Goal: Find specific page/section: Find specific page/section

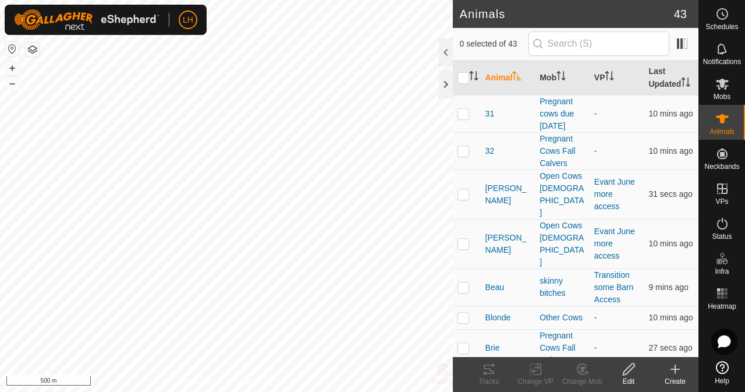
click at [12, 46] on button "button" at bounding box center [12, 49] width 14 height 14
click at [448, 88] on div at bounding box center [446, 84] width 14 height 28
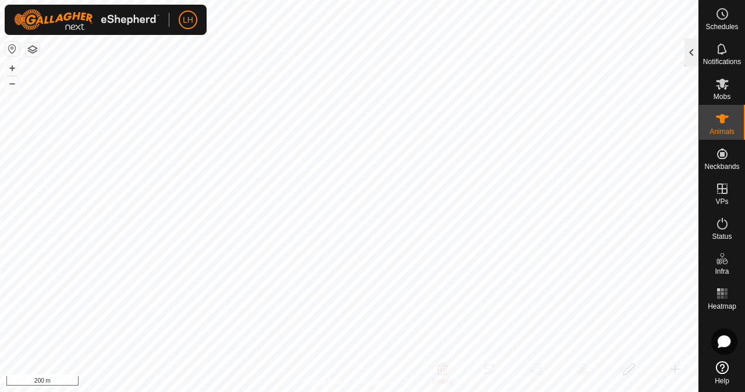
click at [690, 45] on div at bounding box center [691, 52] width 14 height 28
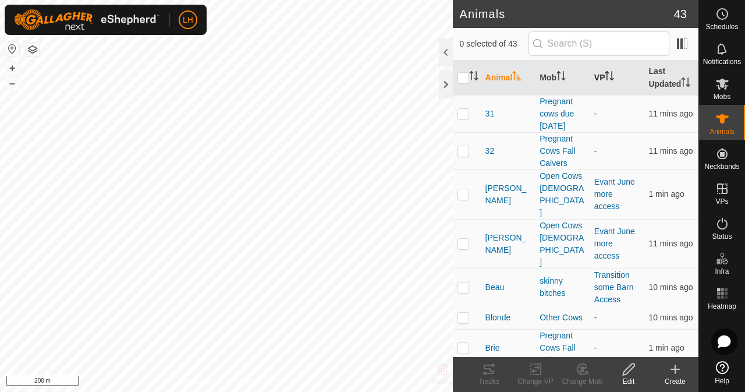
click at [605, 80] on icon "Activate to sort" at bounding box center [609, 75] width 9 height 9
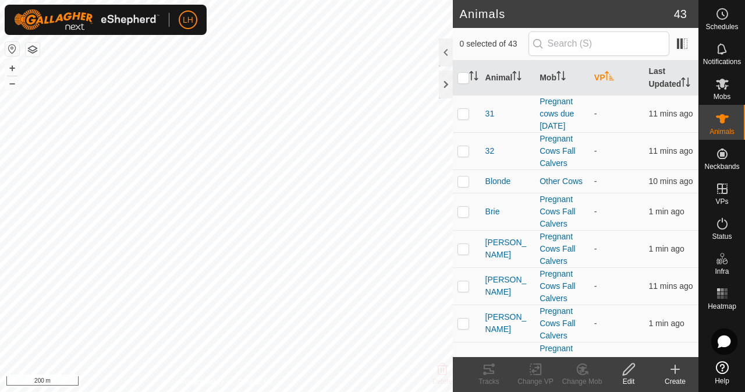
click at [605, 80] on icon "Activate to sort" at bounding box center [609, 75] width 9 height 9
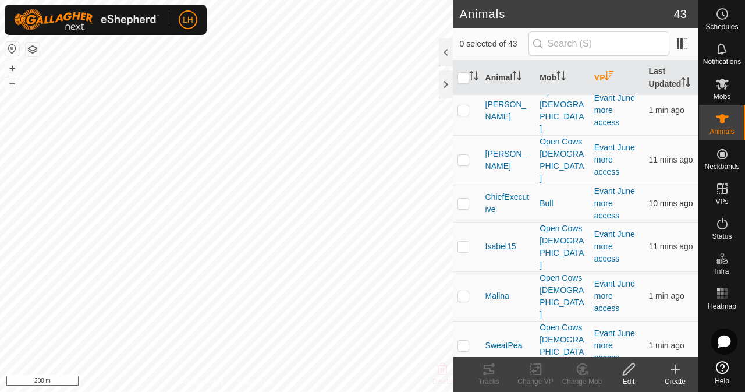
scroll to position [175, 0]
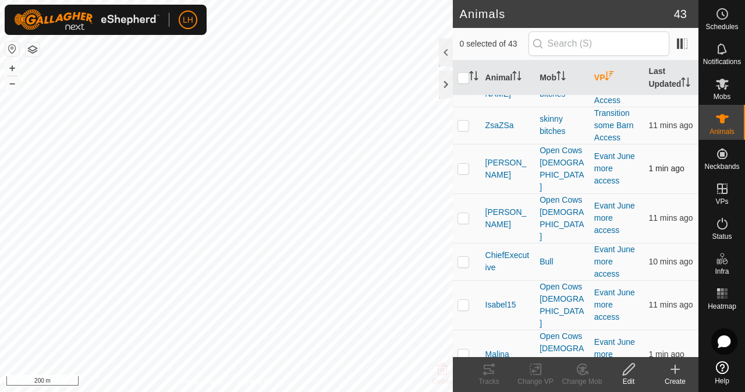
click at [467, 172] on p-checkbox at bounding box center [463, 168] width 12 height 9
checkbox input "true"
click at [460, 213] on p-checkbox at bounding box center [463, 217] width 12 height 9
checkbox input "true"
drag, startPoint x: 457, startPoint y: 251, endPoint x: 461, endPoint y: 245, distance: 7.3
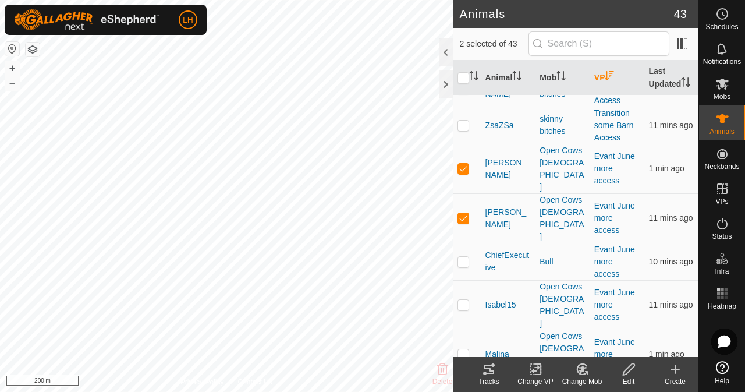
click at [457, 251] on td at bounding box center [467, 261] width 28 height 37
checkbox input "true"
click at [488, 371] on icon at bounding box center [489, 369] width 14 height 14
